Goal: Book appointment/travel/reservation

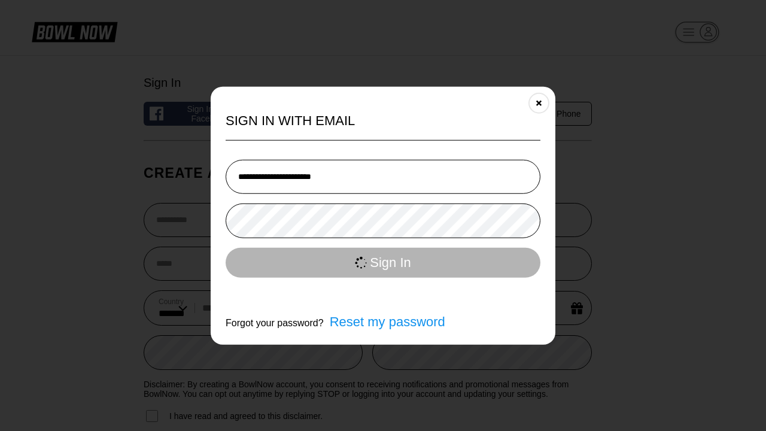
select select "**"
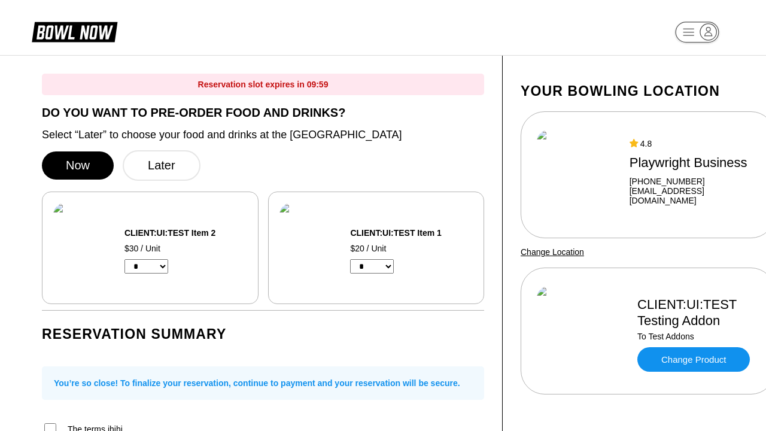
select select "*"
